Goal: Find specific page/section: Find specific page/section

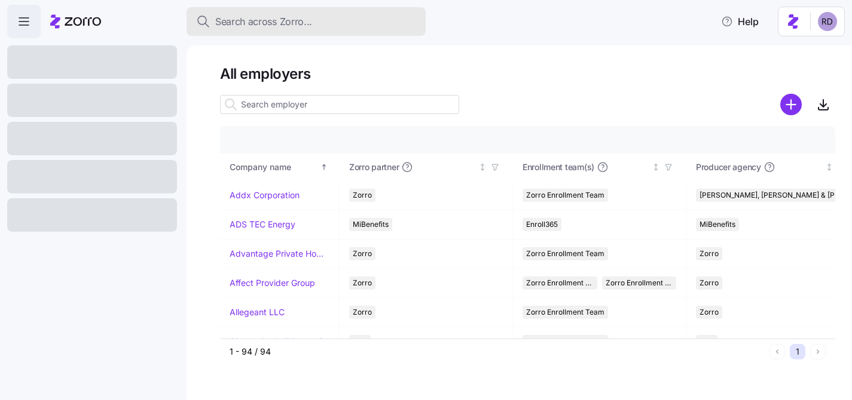
click at [261, 11] on button "Search across Zorro..." at bounding box center [305, 21] width 239 height 29
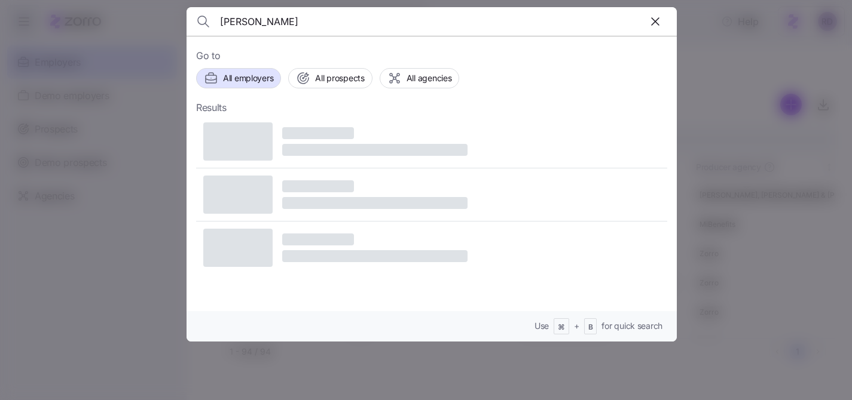
type input "[PERSON_NAME]"
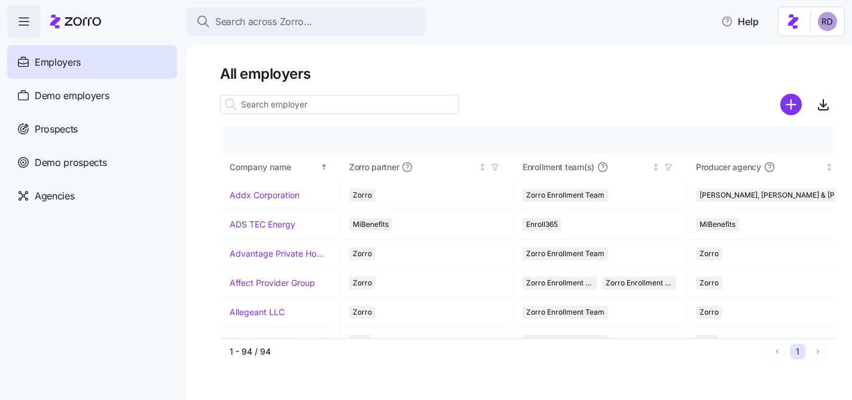
click at [244, 2] on header "Search across Zorro... Help" at bounding box center [426, 19] width 852 height 38
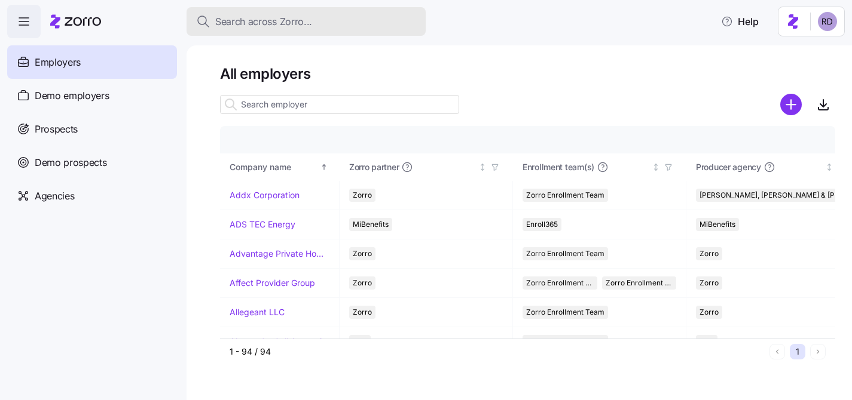
click at [243, 30] on button "Search across Zorro..." at bounding box center [305, 21] width 239 height 29
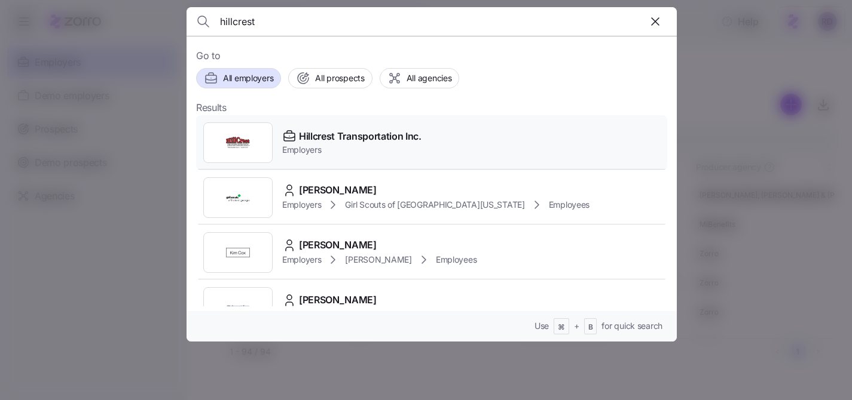
type input "hillcrest"
click at [419, 163] on div "Hillcrest Transportation Inc. Employers" at bounding box center [431, 142] width 471 height 55
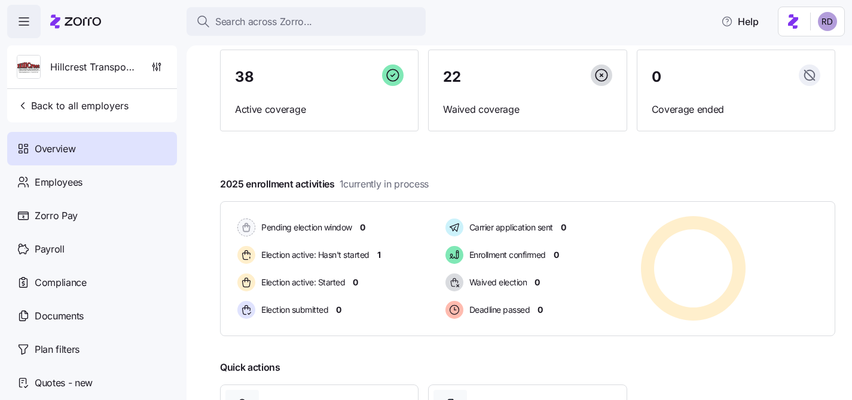
scroll to position [114, 0]
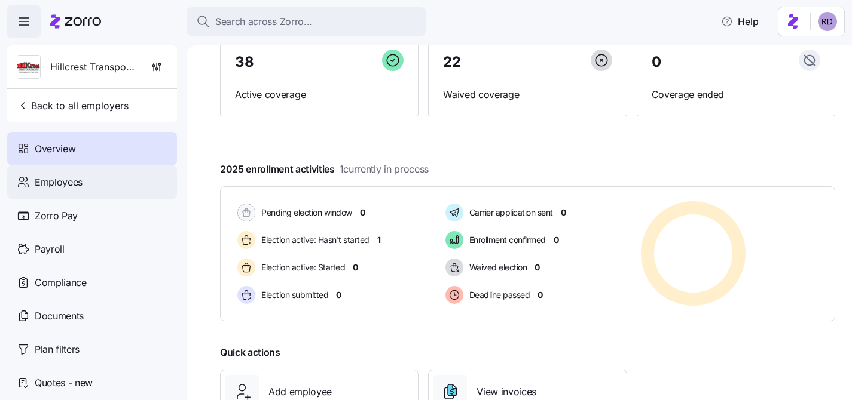
click at [97, 186] on div "Employees" at bounding box center [92, 182] width 170 height 33
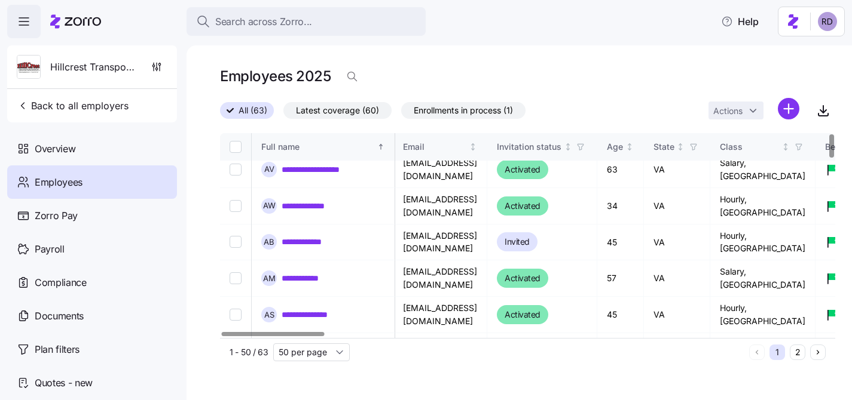
scroll to position [0, 2]
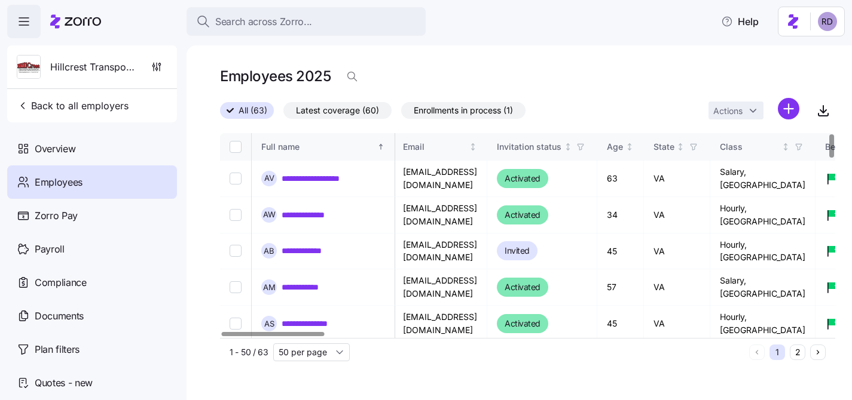
click at [817, 356] on icon "Next page" at bounding box center [818, 352] width 8 height 8
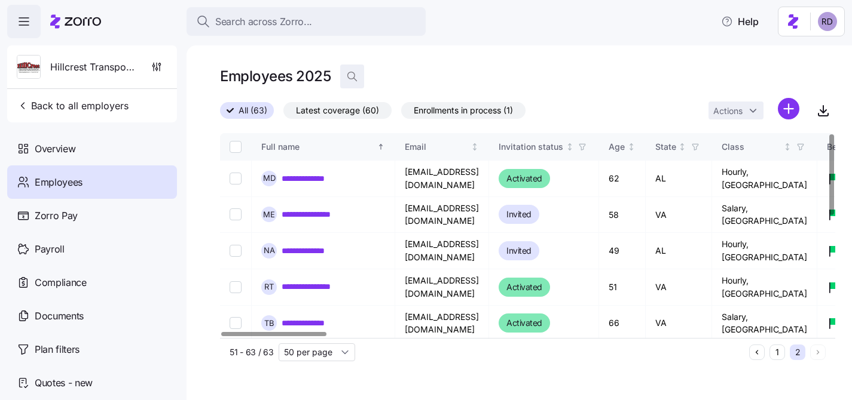
click at [350, 77] on icon "button" at bounding box center [352, 77] width 12 height 12
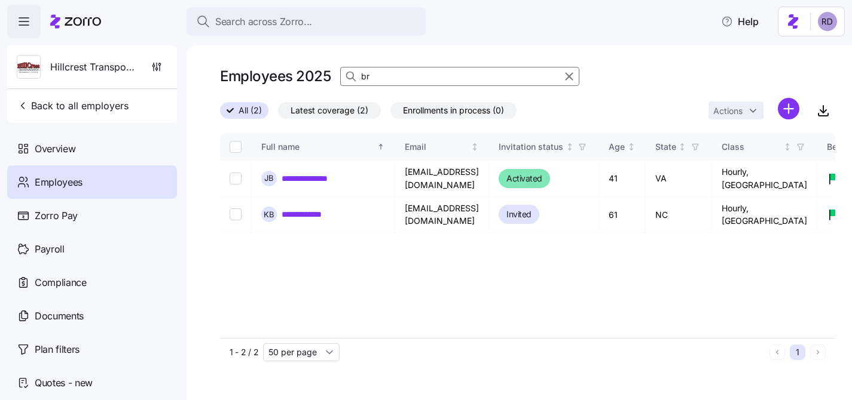
type input "b"
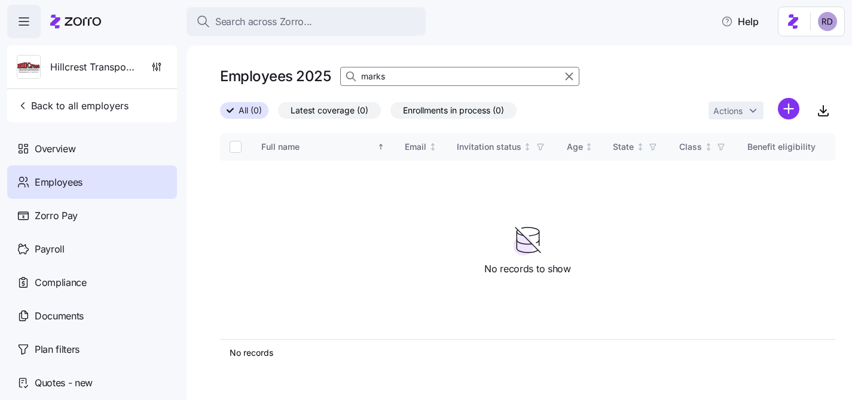
type input "marks"
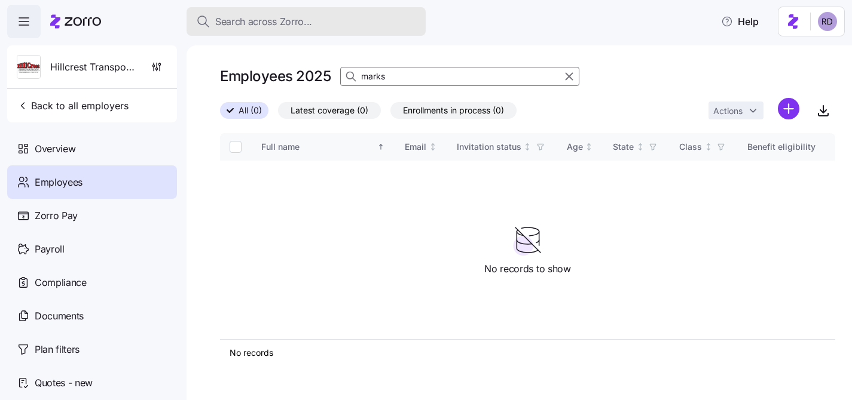
click at [314, 16] on div "Search across Zorro..." at bounding box center [306, 21] width 220 height 15
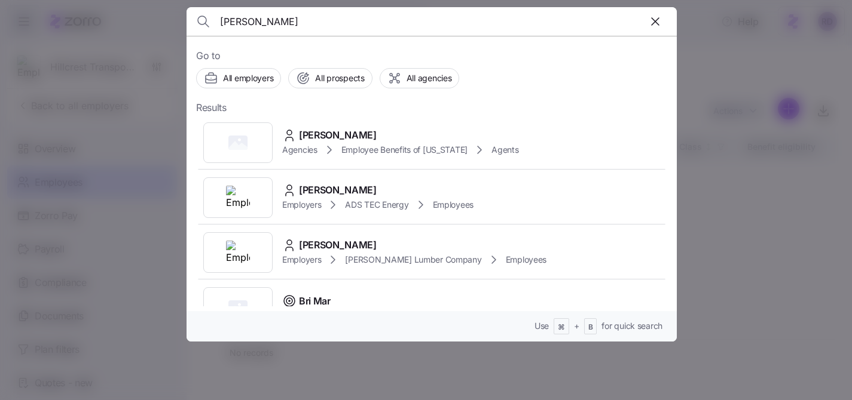
type input "[PERSON_NAME]"
click at [447, 127] on div "[PERSON_NAME] Agencies Employee Benefits of [US_STATE] Agents" at bounding box center [431, 142] width 471 height 55
